Goal: Task Accomplishment & Management: Manage account settings

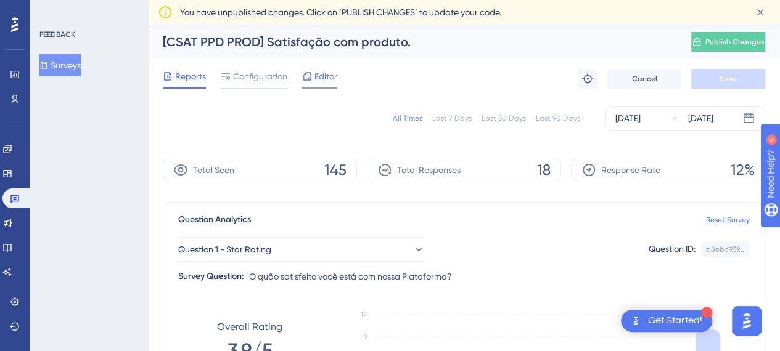
click at [324, 78] on span "Editor" at bounding box center [325, 76] width 23 height 15
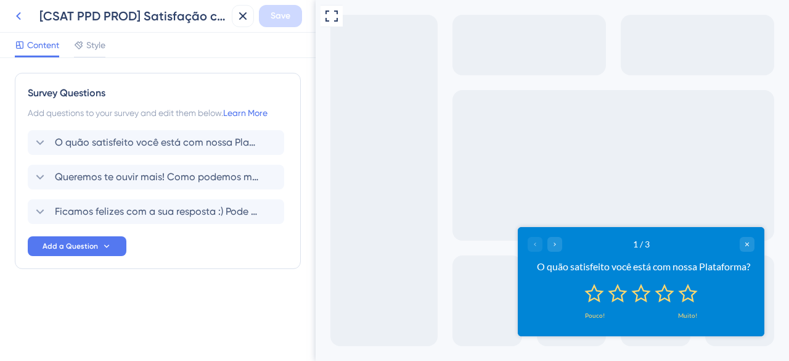
click at [17, 15] on icon at bounding box center [18, 16] width 5 height 8
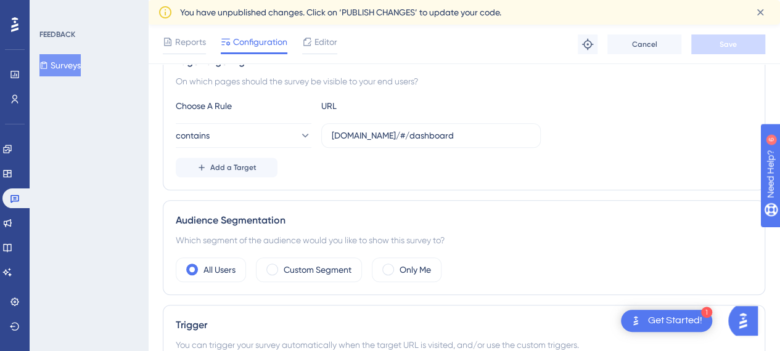
scroll to position [0, 9]
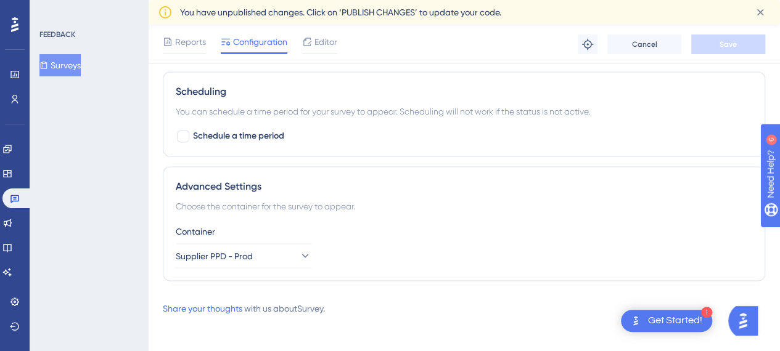
scroll to position [974, 0]
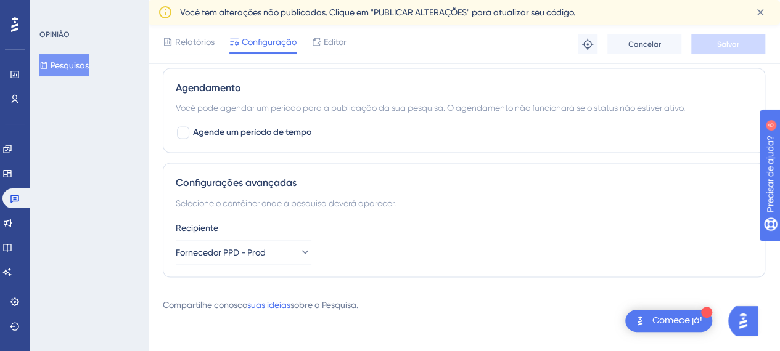
click at [131, 246] on div "OPINIÃO Pesquisas" at bounding box center [89, 175] width 118 height 351
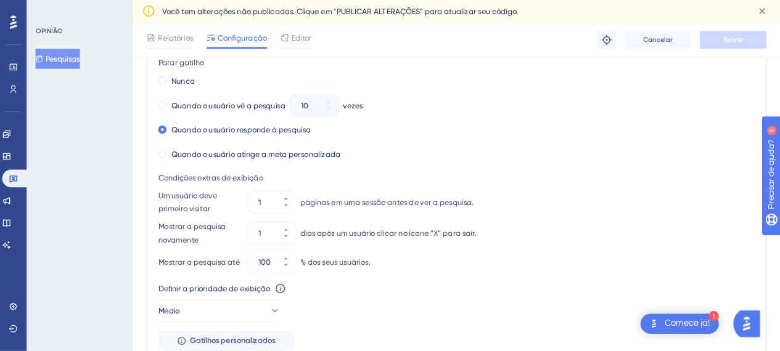
scroll to position [628, 0]
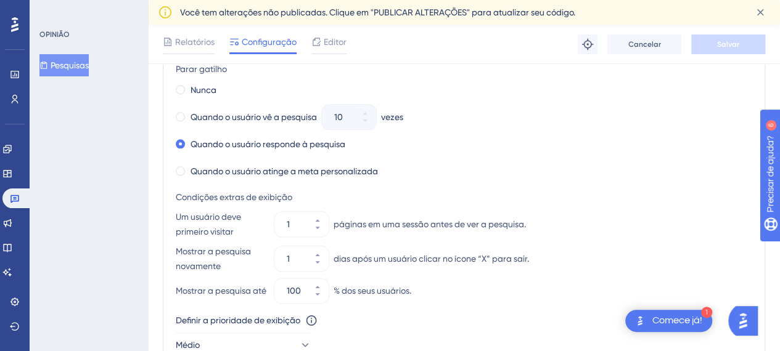
drag, startPoint x: 773, startPoint y: 0, endPoint x: 111, endPoint y: 198, distance: 690.6
click at [111, 198] on div "OPINIÃO Pesquisas" at bounding box center [89, 175] width 118 height 351
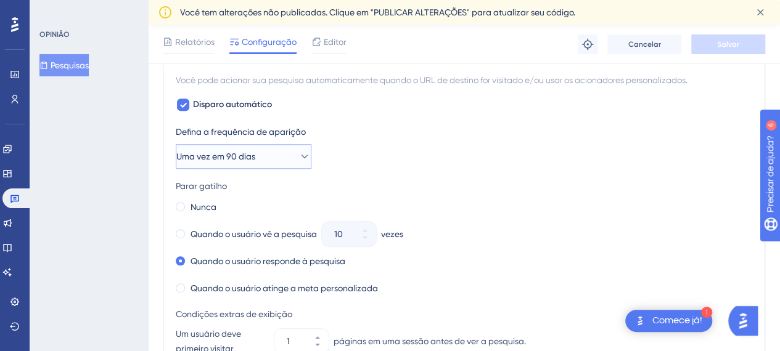
click at [276, 152] on button "Uma vez em 90 dias" at bounding box center [244, 156] width 136 height 25
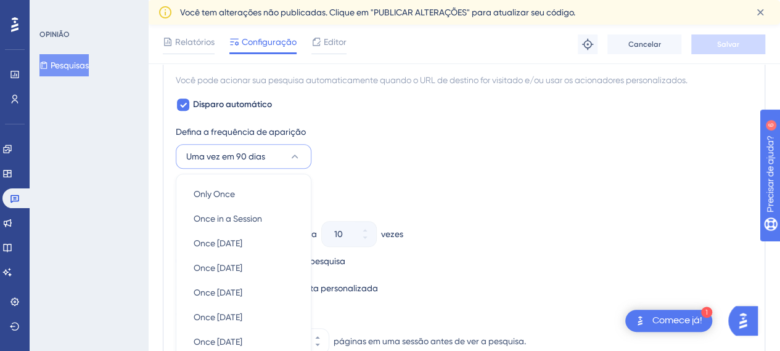
scroll to position [625, 0]
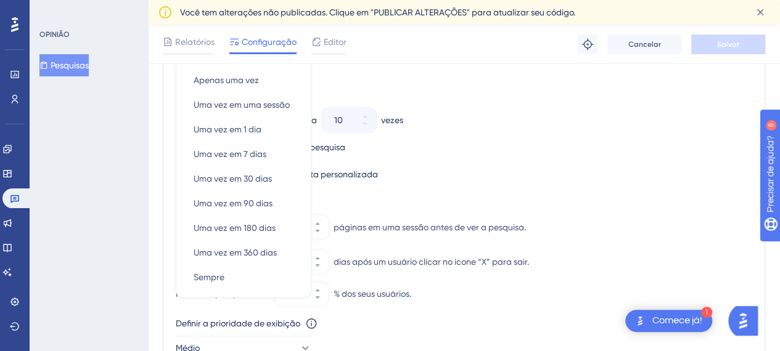
click at [97, 215] on div "OPINIÃO Pesquisas" at bounding box center [89, 175] width 118 height 351
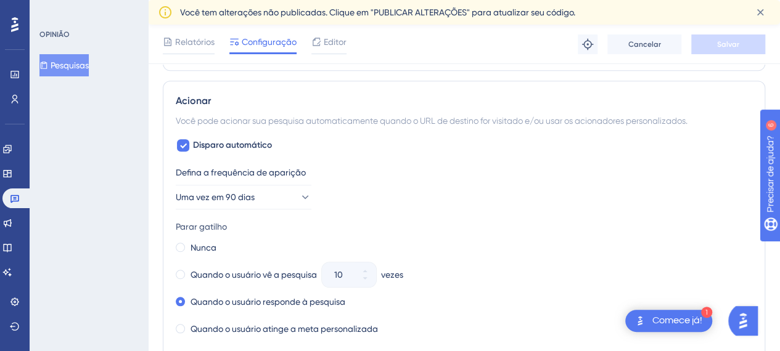
scroll to position [470, 0]
click at [277, 203] on button "Uma vez em 90 dias" at bounding box center [244, 198] width 136 height 25
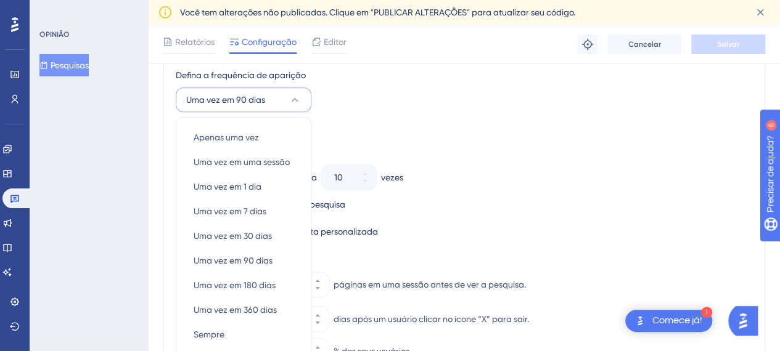
scroll to position [564, 0]
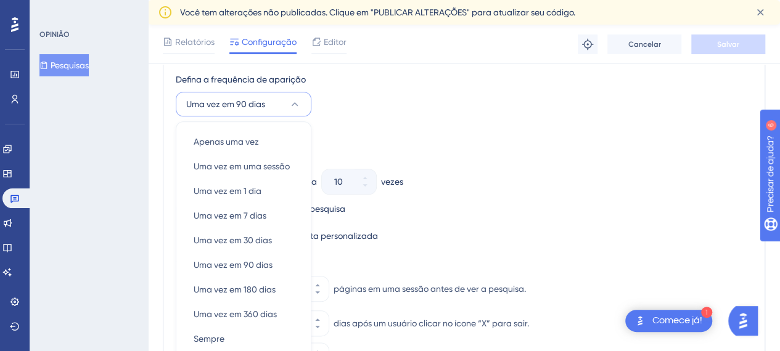
click at [498, 178] on div "Quando o usuário vê a pesquisa 10 vezes" at bounding box center [464, 181] width 577 height 17
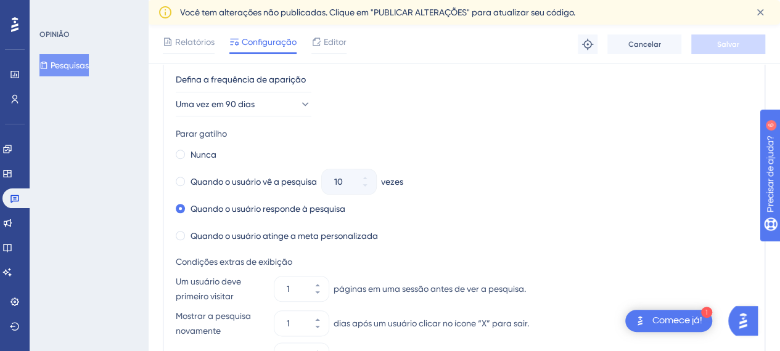
click at [639, 270] on div "Condições extras de exibição Um usuário deve primeiro visitar 1 páginas em uma …" at bounding box center [464, 311] width 577 height 113
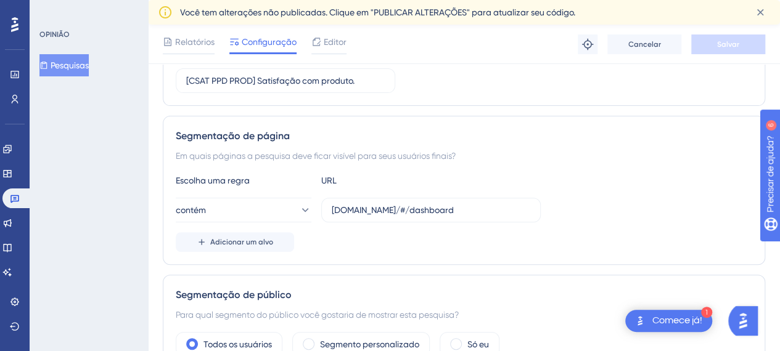
scroll to position [0, 9]
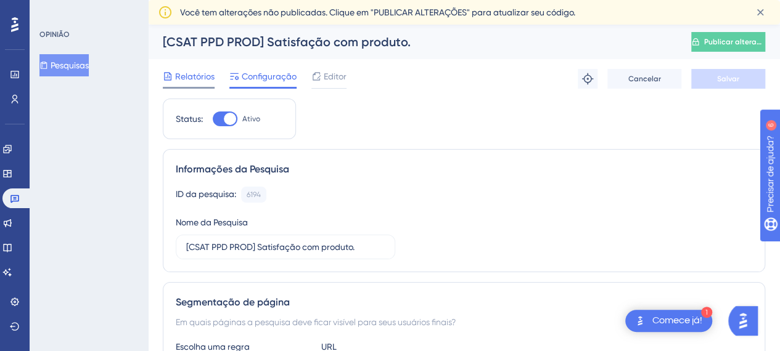
click at [192, 80] on font "Relatórios" at bounding box center [194, 77] width 39 height 10
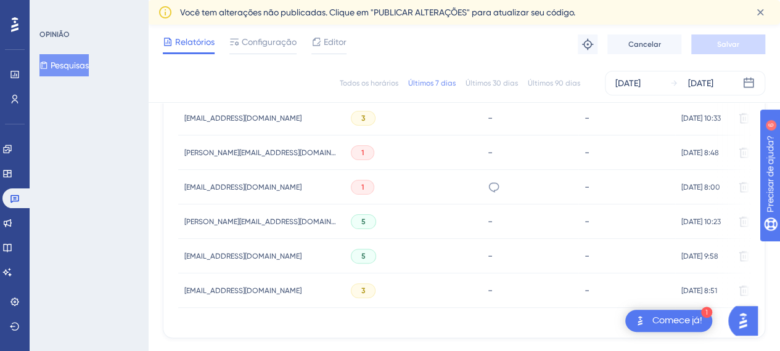
scroll to position [551, 0]
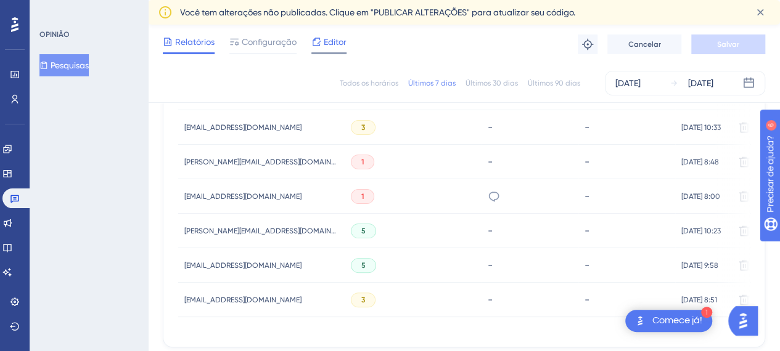
click at [328, 46] on font "Editor" at bounding box center [335, 42] width 23 height 10
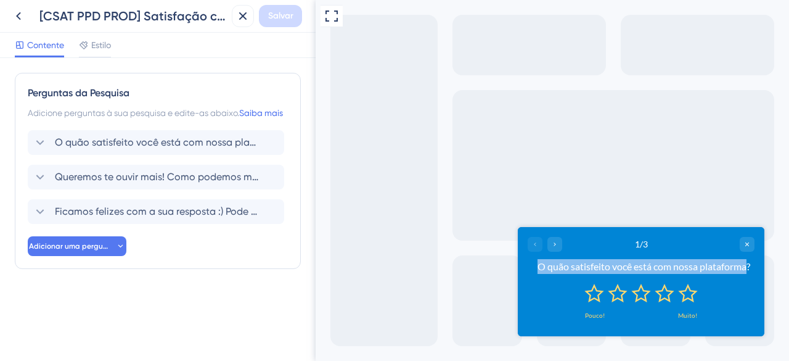
drag, startPoint x: 533, startPoint y: 267, endPoint x: 747, endPoint y: 268, distance: 214.0
click at [747, 268] on div "O quão satisfeito você está com nossa plataforma?" at bounding box center [644, 265] width 222 height 15
drag, startPoint x: 755, startPoint y: 265, endPoint x: 615, endPoint y: 260, distance: 140.0
click at [615, 260] on div "1/3 O quão satisfeito você está com nossa plataforma?" at bounding box center [641, 254] width 247 height 57
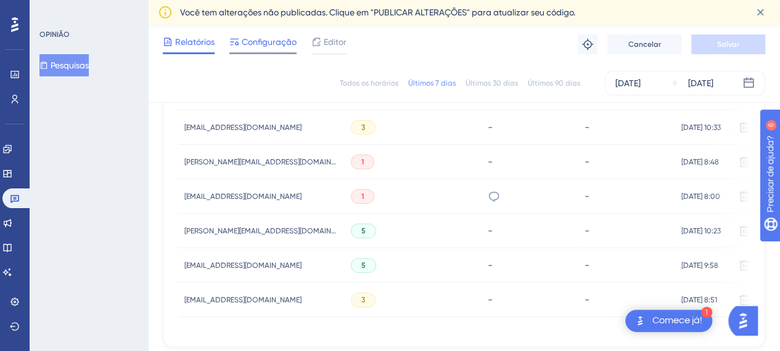
click at [266, 45] on font "Configuração" at bounding box center [269, 42] width 55 height 10
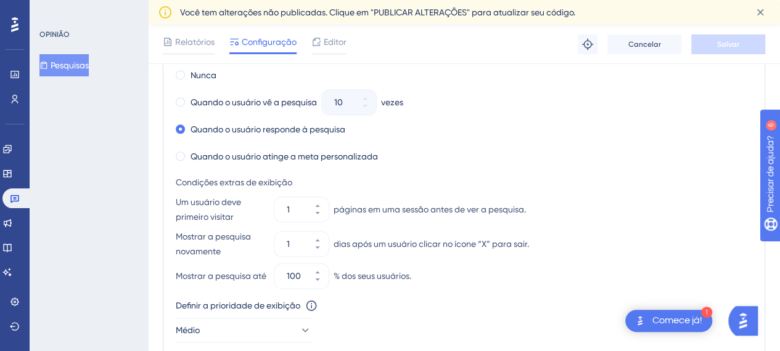
scroll to position [644, 0]
click at [292, 240] on input "1" at bounding box center [295, 243] width 17 height 15
click at [291, 241] on input "07" at bounding box center [295, 243] width 17 height 15
type input "7"
click at [538, 313] on div "Definir a prioridade de exibição Esta opção definirá a prioridade de exibição e…" at bounding box center [464, 305] width 577 height 15
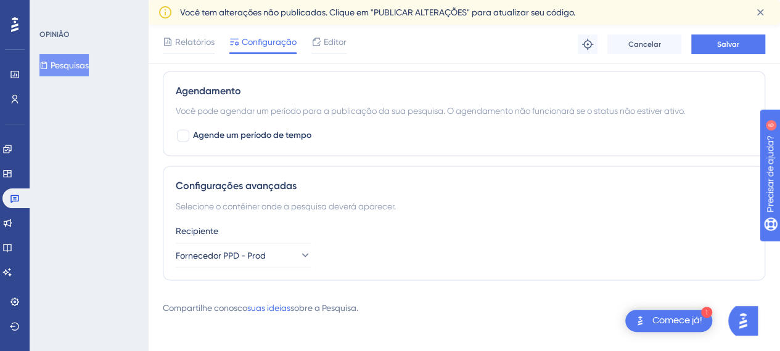
scroll to position [969, 0]
click at [707, 46] on button "Salvar" at bounding box center [728, 45] width 74 height 20
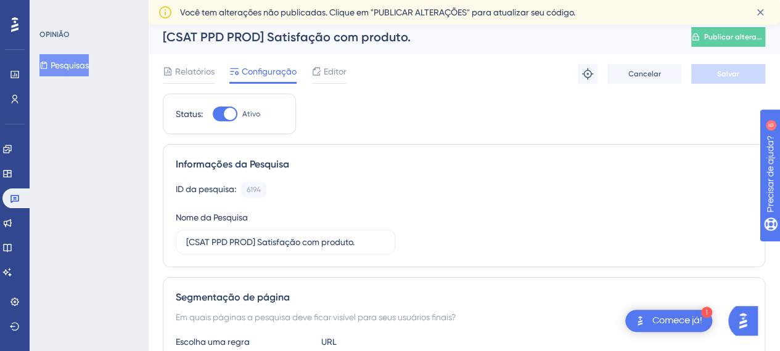
scroll to position [0, 9]
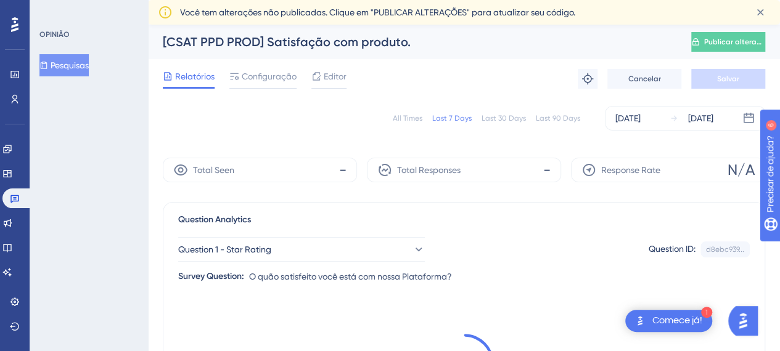
scroll to position [551, 0]
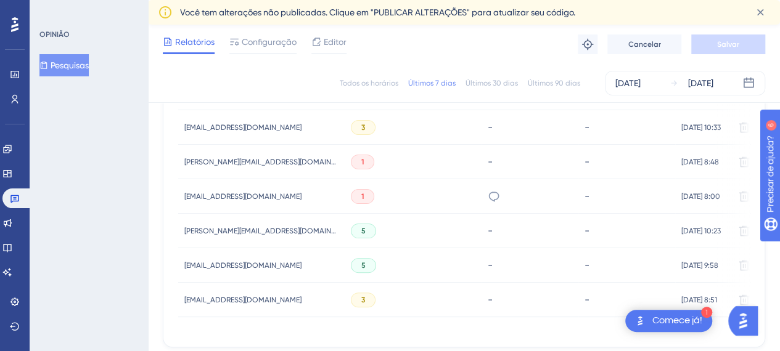
scroll to position [0, 9]
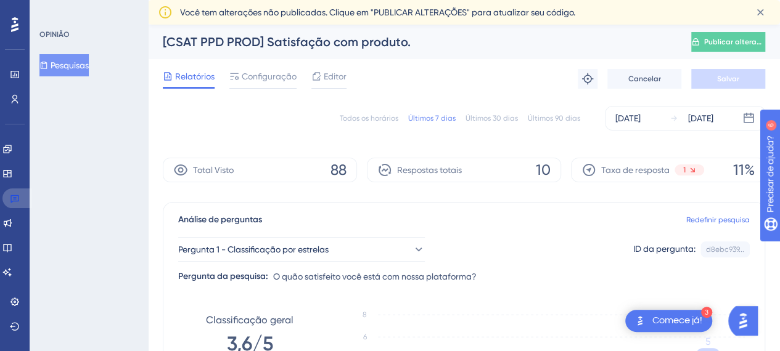
click at [17, 197] on icon at bounding box center [15, 199] width 10 height 10
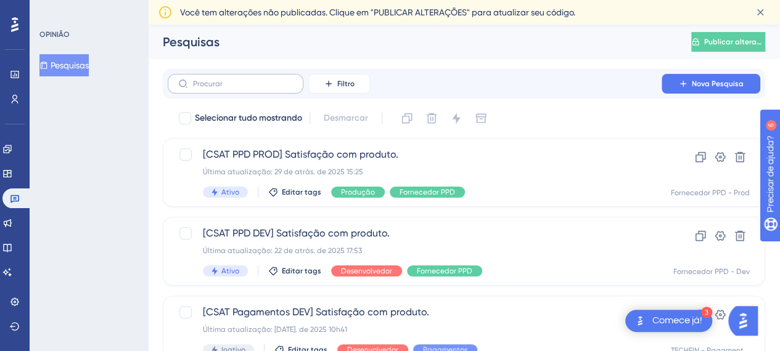
click at [253, 76] on label at bounding box center [236, 84] width 136 height 20
click at [253, 80] on input "text" at bounding box center [243, 84] width 100 height 9
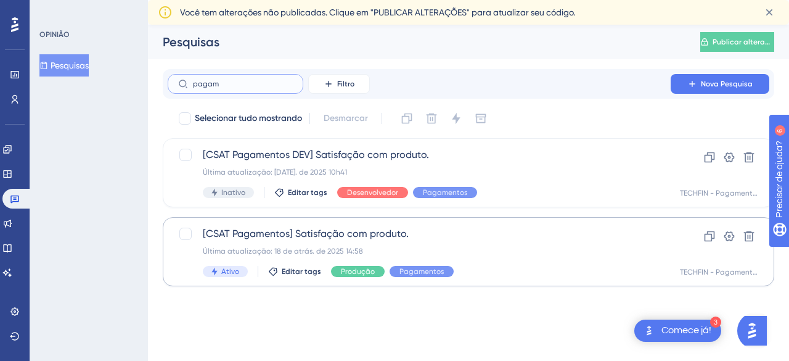
type input "pagam"
click at [237, 240] on span "[CSAT Pagamentos] Satisfação com produto." at bounding box center [419, 233] width 433 height 15
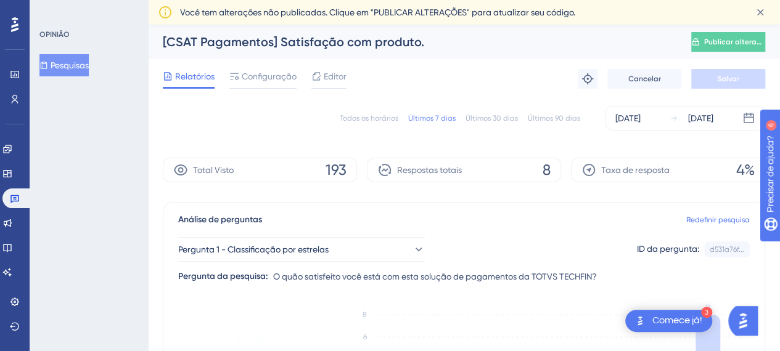
click at [358, 125] on div "Todos os horários Últimos 7 dias Últimos 30 dias Últimos 90 dias [DATE] [DATE]" at bounding box center [464, 118] width 602 height 25
click at [344, 114] on font "Todos os horários" at bounding box center [369, 118] width 59 height 9
click at [249, 78] on font "Configuração" at bounding box center [269, 77] width 55 height 10
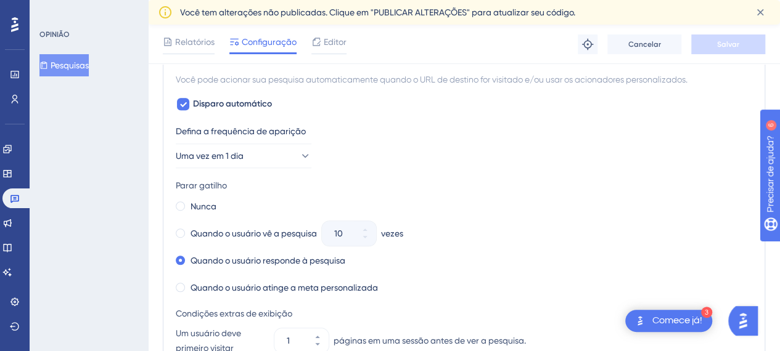
scroll to position [515, 0]
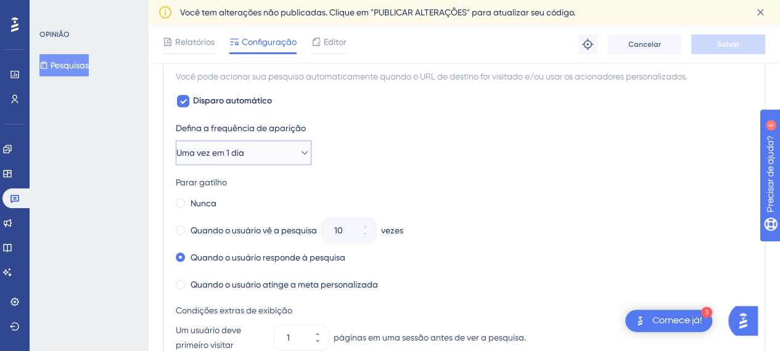
click at [287, 145] on button "Uma vez em 1 dia" at bounding box center [244, 153] width 136 height 25
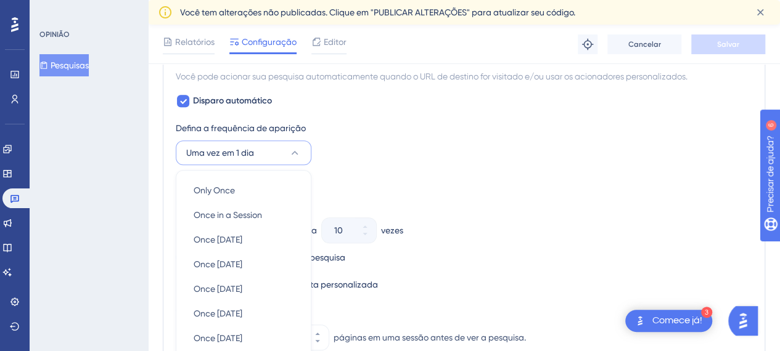
scroll to position [625, 0]
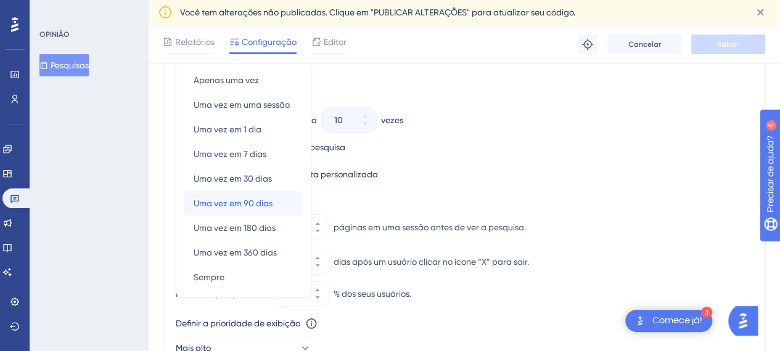
click at [277, 200] on div "Uma vez em 90 dias Uma vez em 90 dias" at bounding box center [244, 203] width 100 height 25
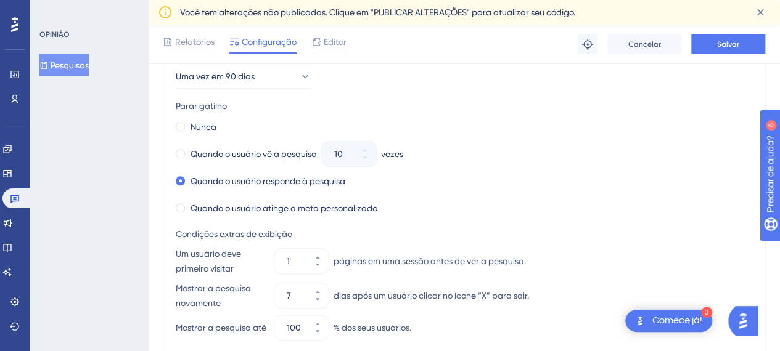
scroll to position [593, 0]
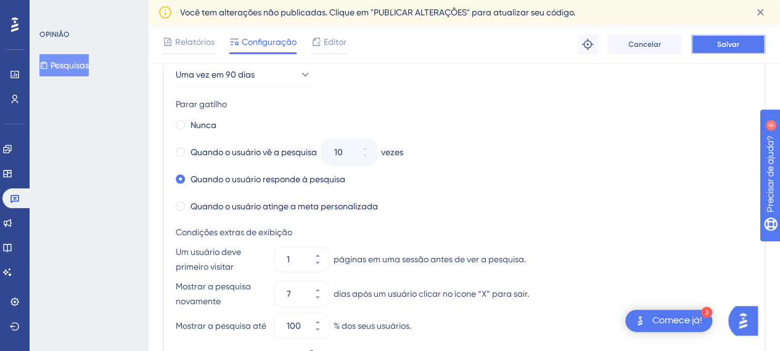
click at [734, 42] on font "Salvar" at bounding box center [728, 44] width 22 height 9
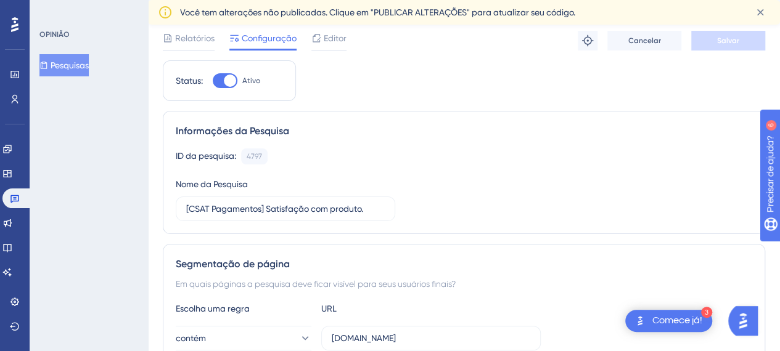
scroll to position [0, 0]
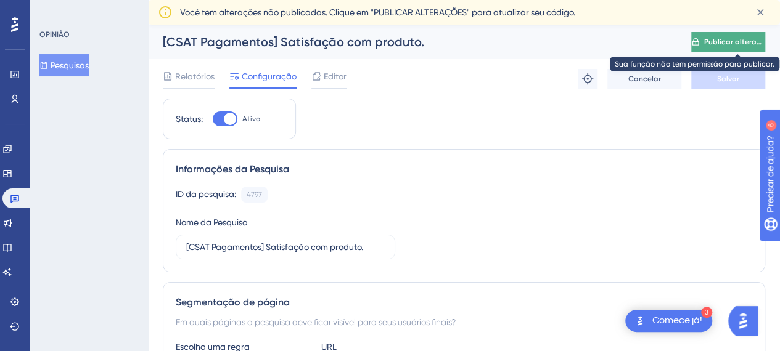
click at [729, 41] on font "Publicar alterações" at bounding box center [738, 42] width 69 height 9
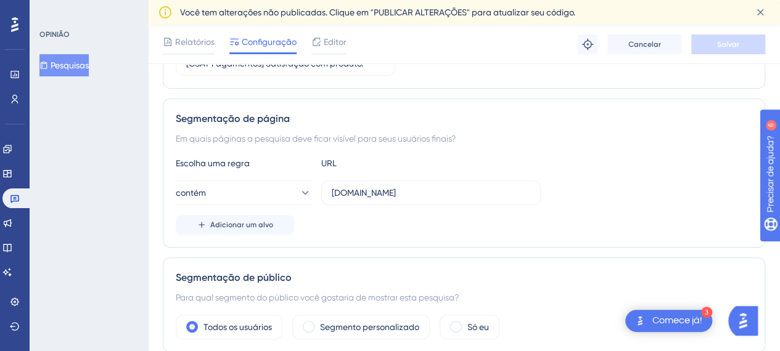
scroll to position [0, 9]
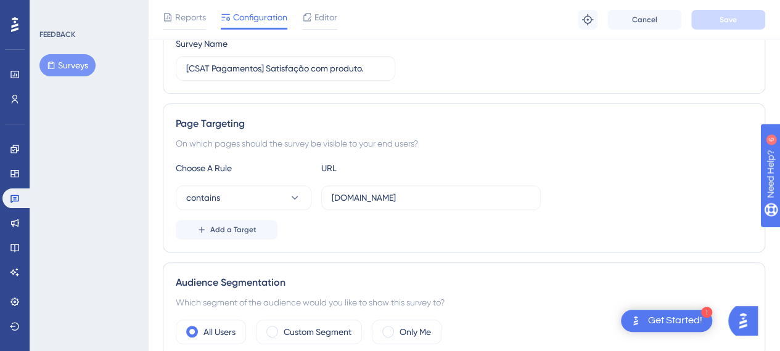
scroll to position [0, 9]
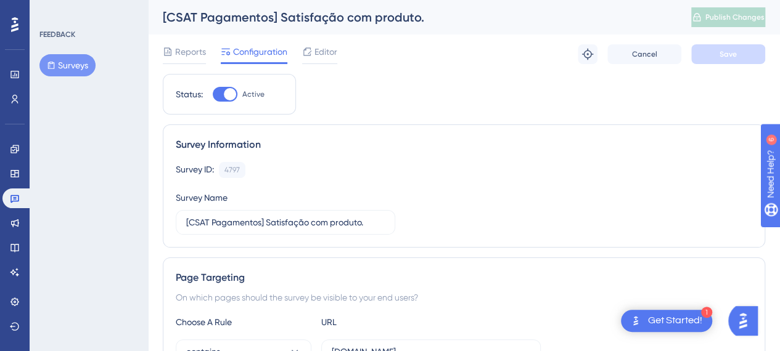
click at [601, 165] on div "Survey ID: 4797 Copy" at bounding box center [464, 170] width 577 height 16
click at [14, 206] on link at bounding box center [17, 199] width 30 height 20
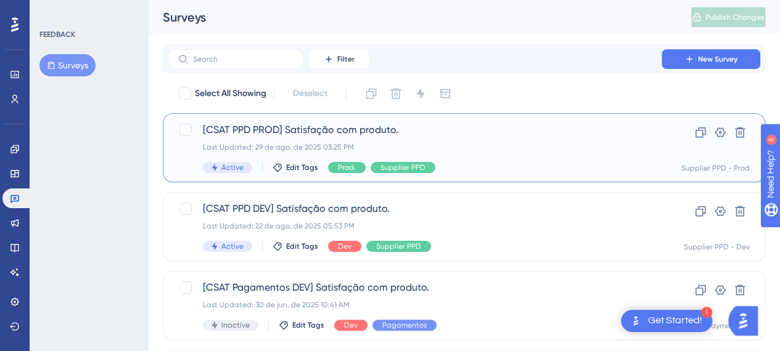
click at [273, 128] on span "[CSAT PPD PROD] Satisfação com produto." at bounding box center [415, 130] width 424 height 15
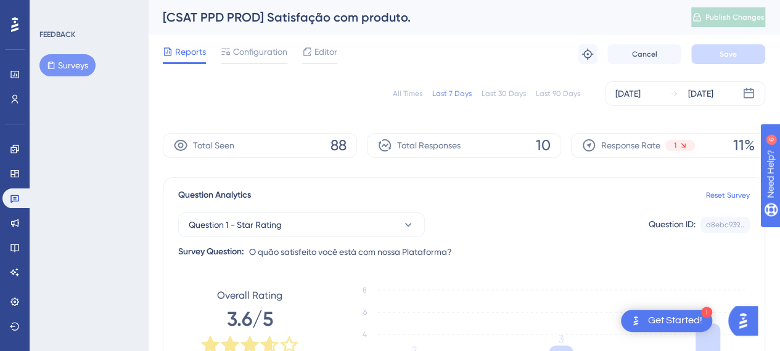
click at [415, 101] on div "All Times Last 7 Days Last 30 Days Last 90 Days Aug 23 2025 Aug 29 2025" at bounding box center [464, 93] width 602 height 25
click at [400, 97] on div "All Times" at bounding box center [408, 94] width 30 height 10
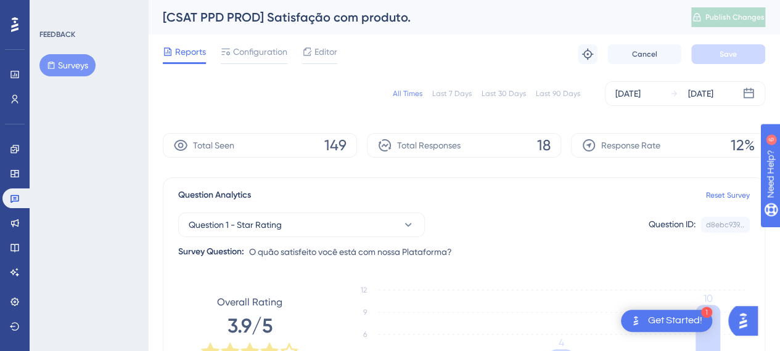
click at [573, 33] on div "[CSAT PPD PROD] Satisfação com produto. Publish Changes Your role doesn’t have …" at bounding box center [464, 17] width 632 height 35
